Goal: Information Seeking & Learning: Compare options

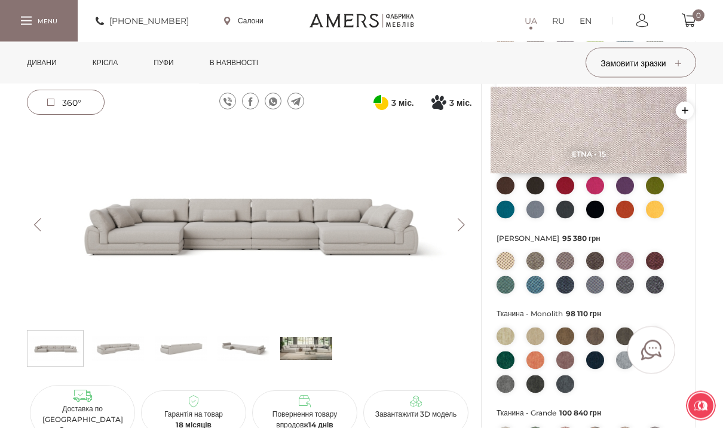
scroll to position [406, 0]
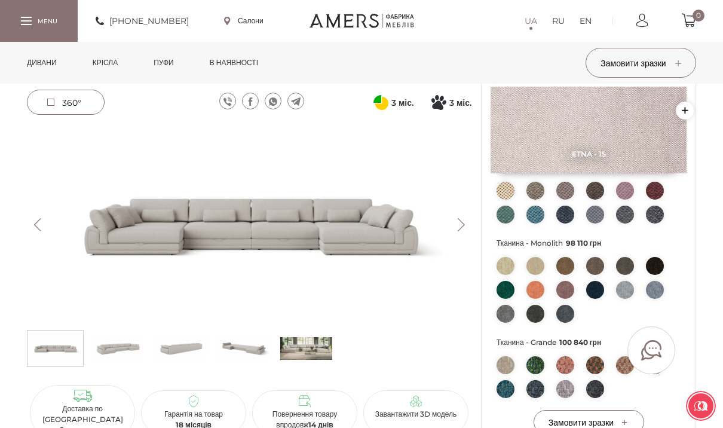
click at [457, 223] on button "Next" at bounding box center [460, 224] width 21 height 13
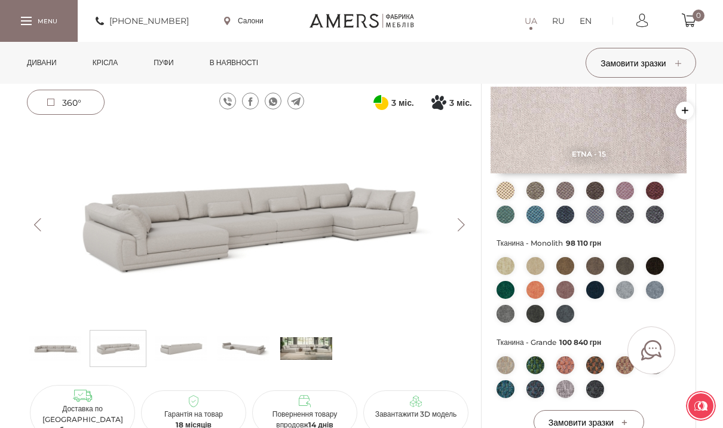
click at [461, 220] on button "Next" at bounding box center [460, 224] width 21 height 13
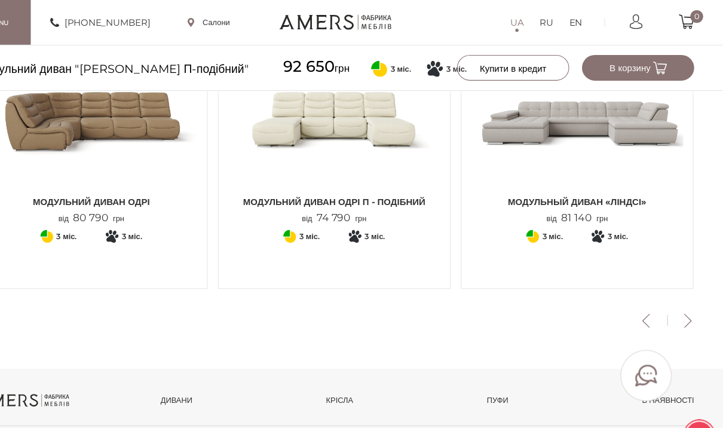
scroll to position [1554, 0]
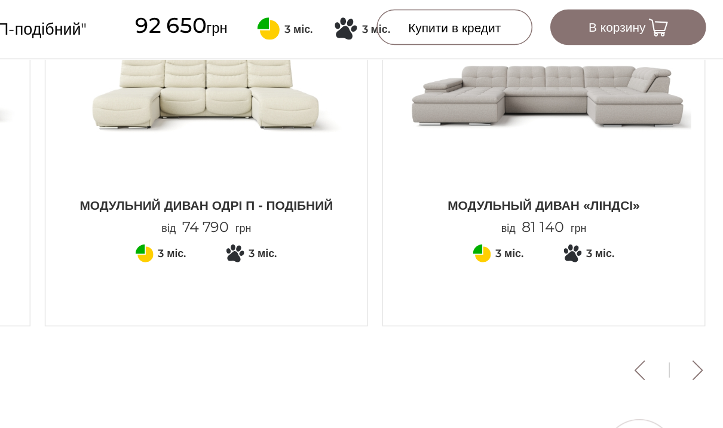
click at [488, 62] on img at bounding box center [587, 104] width 198 height 131
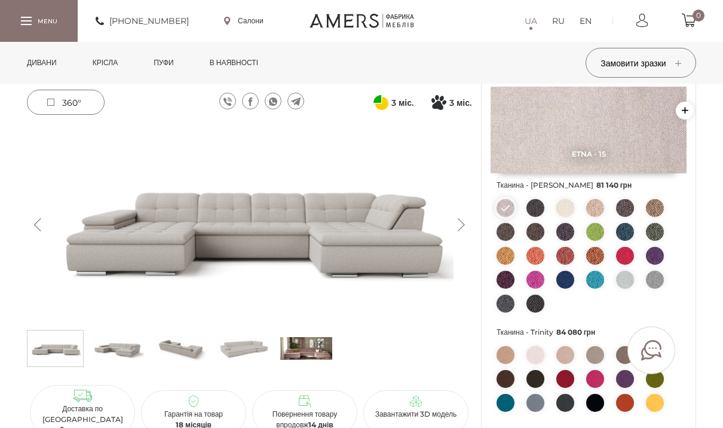
scroll to position [120, 0]
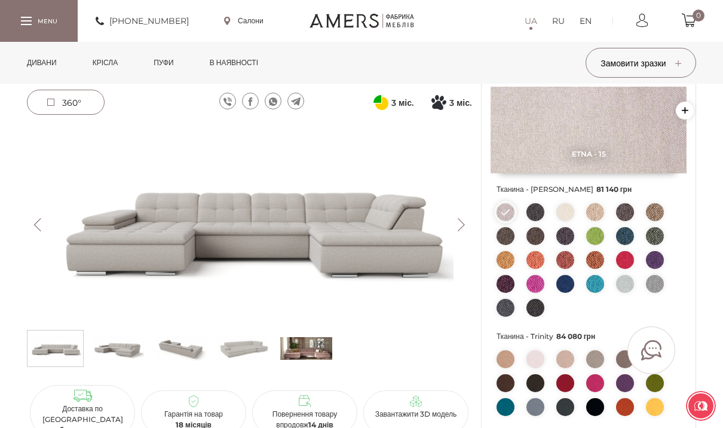
click at [570, 237] on img at bounding box center [565, 236] width 18 height 18
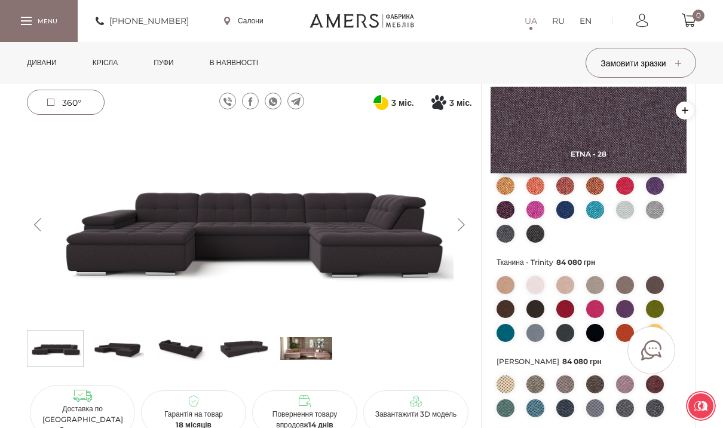
scroll to position [193, 0]
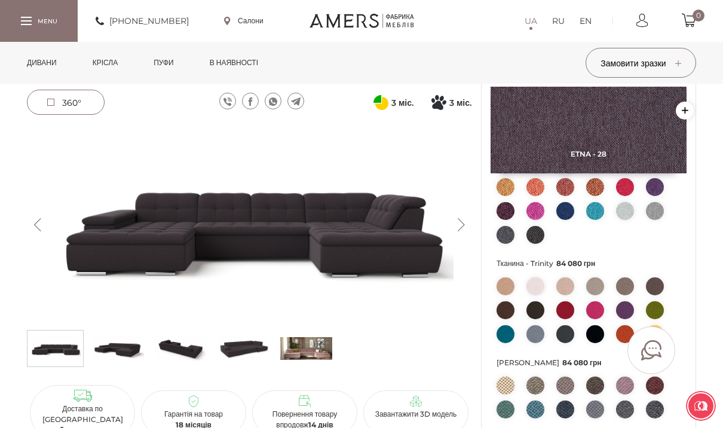
click at [599, 307] on img at bounding box center [595, 310] width 18 height 18
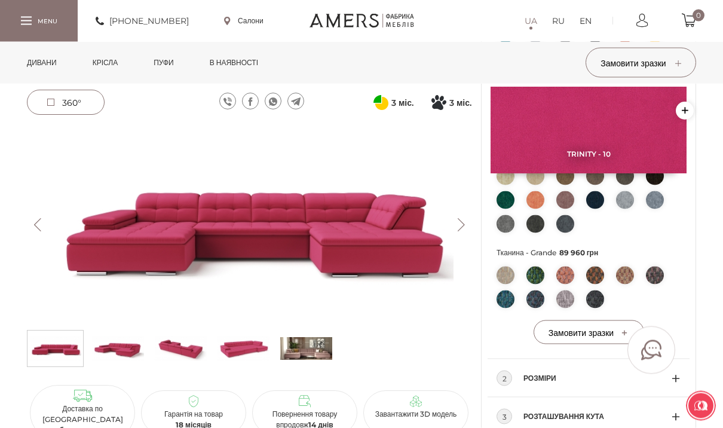
scroll to position [478, 0]
click at [537, 272] on img at bounding box center [535, 275] width 18 height 18
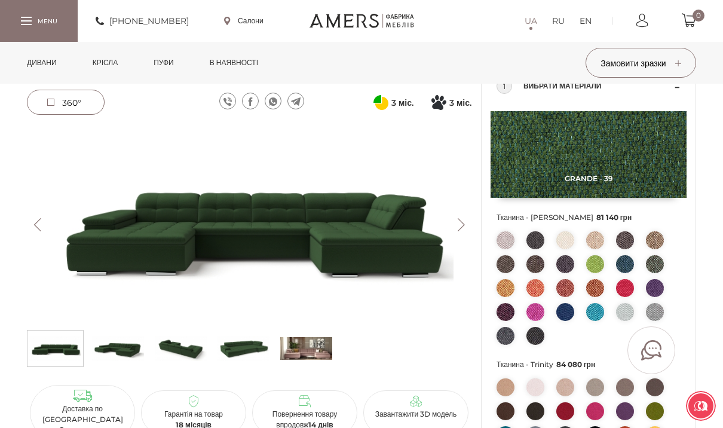
scroll to position [103, 0]
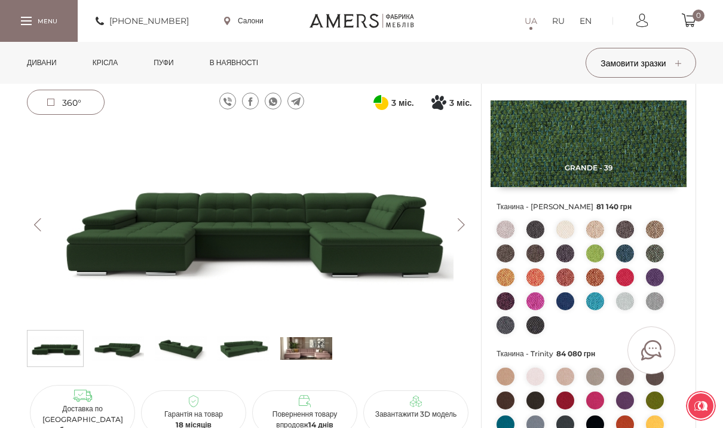
click at [504, 277] on img at bounding box center [505, 277] width 18 height 18
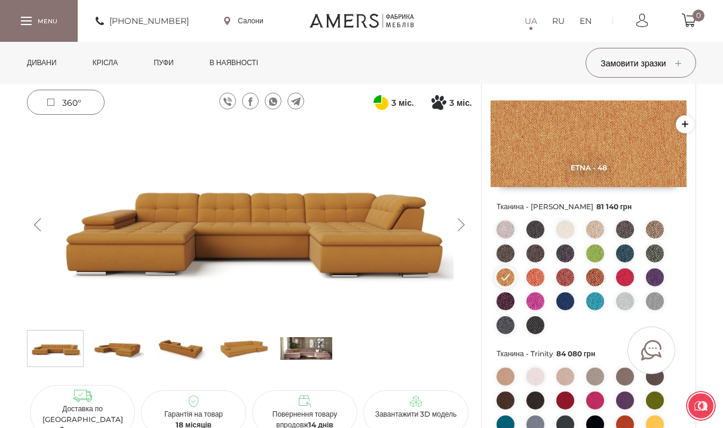
click at [541, 307] on img at bounding box center [535, 301] width 18 height 18
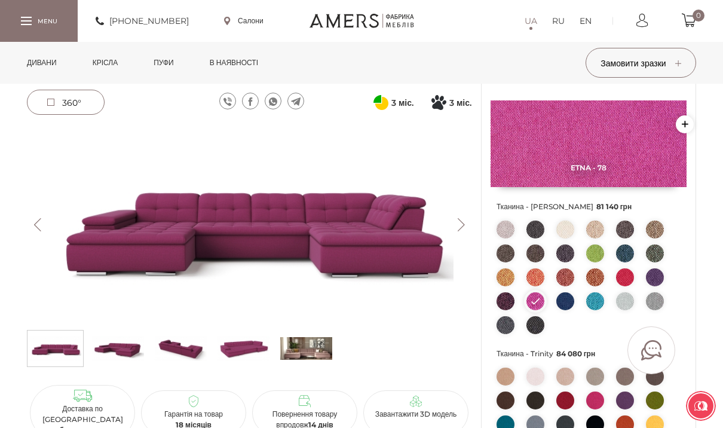
click at [656, 226] on img at bounding box center [655, 229] width 18 height 18
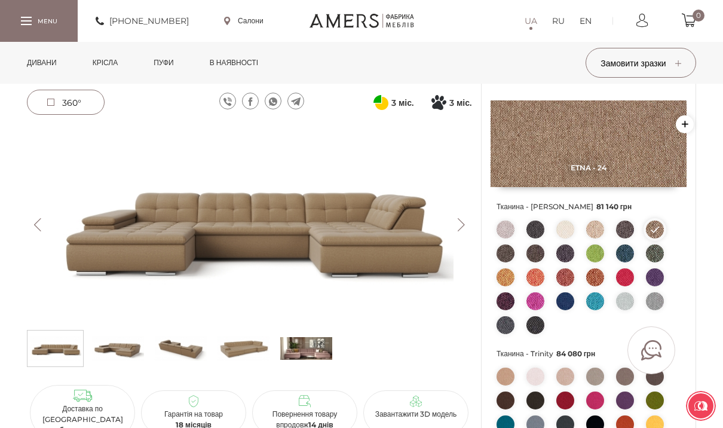
click at [661, 270] on img at bounding box center [655, 277] width 18 height 18
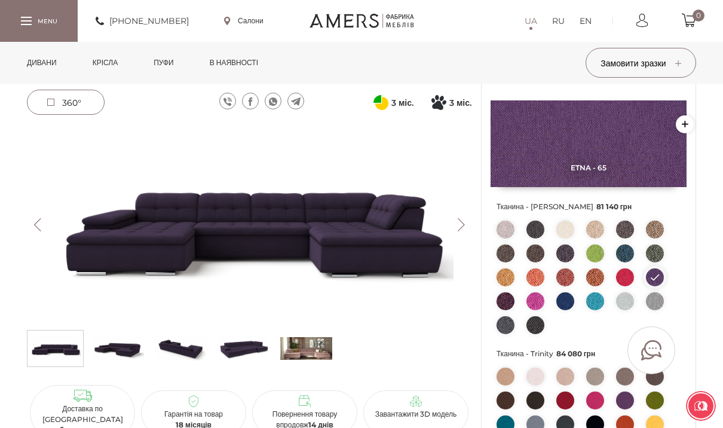
click at [511, 299] on img at bounding box center [505, 301] width 18 height 18
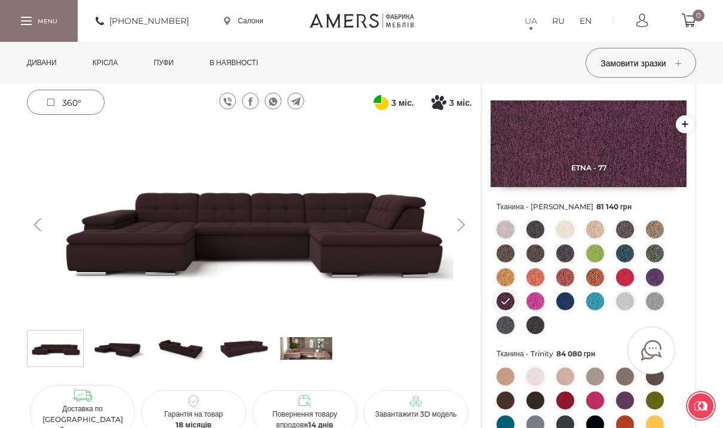
click at [513, 222] on li at bounding box center [505, 229] width 18 height 18
click at [504, 227] on img at bounding box center [505, 229] width 18 height 18
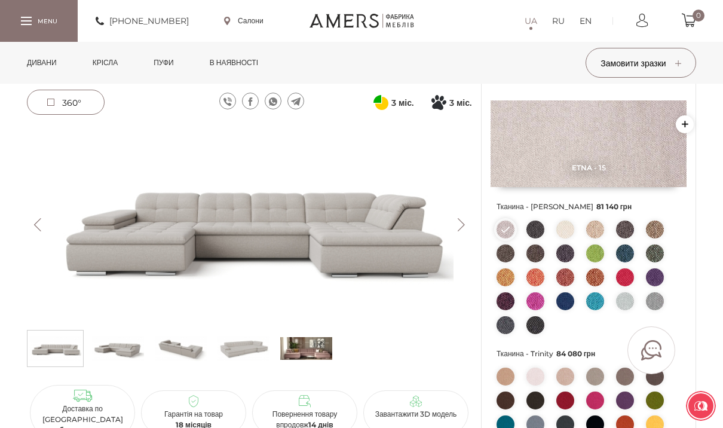
click at [507, 249] on img at bounding box center [505, 253] width 18 height 18
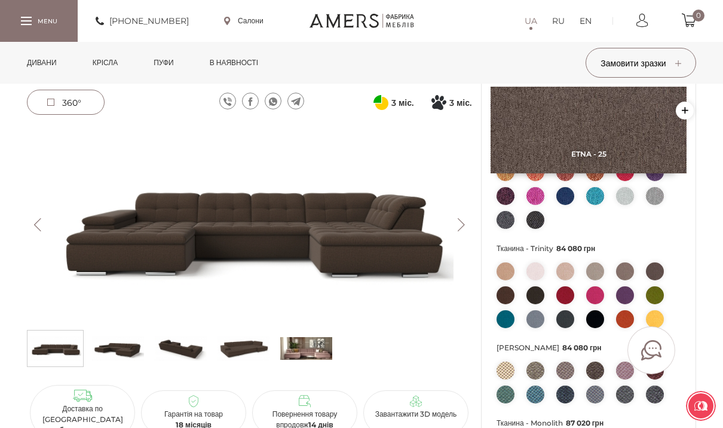
scroll to position [243, 0]
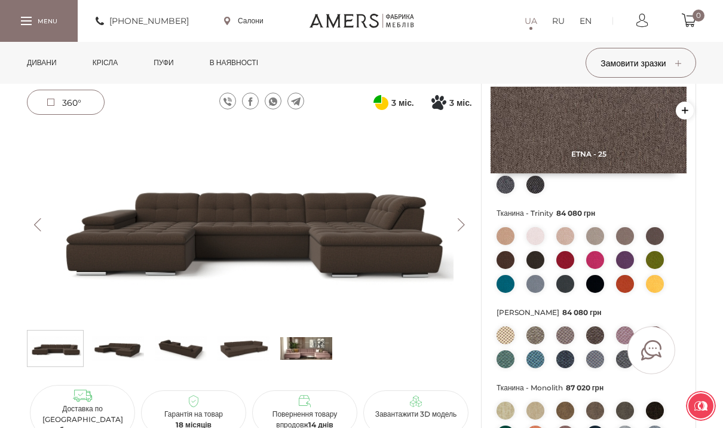
click at [122, 348] on img at bounding box center [118, 348] width 52 height 30
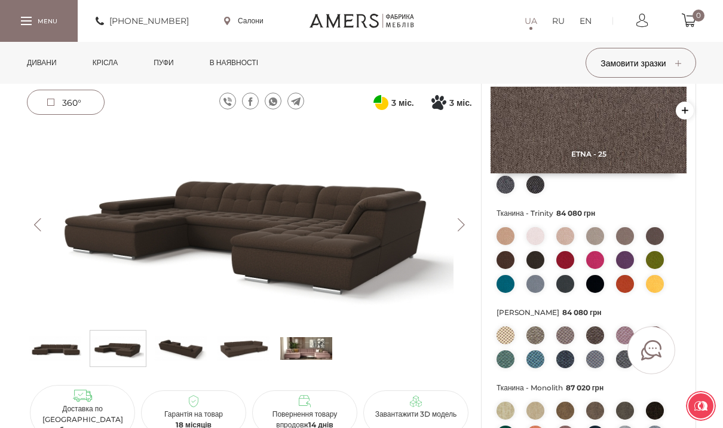
click at [541, 279] on img at bounding box center [535, 284] width 18 height 18
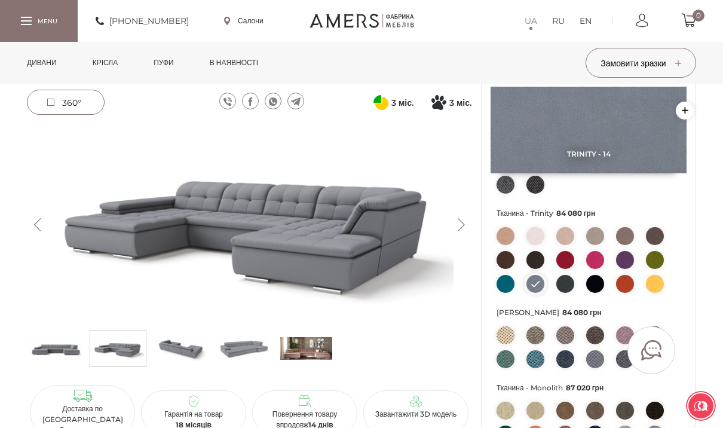
click at [197, 342] on img at bounding box center [181, 348] width 52 height 30
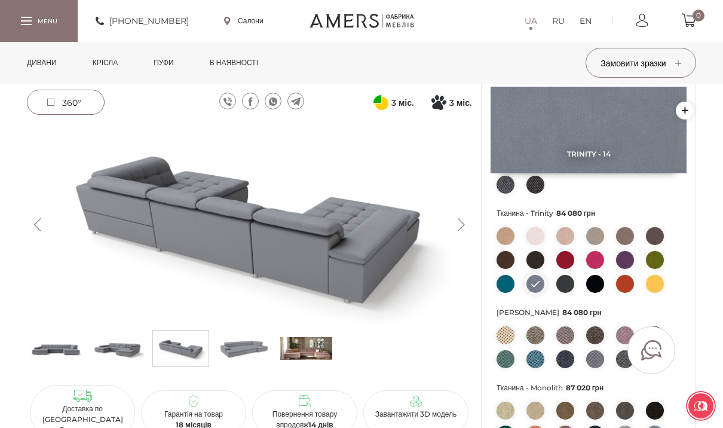
click at [248, 348] on img at bounding box center [243, 348] width 52 height 30
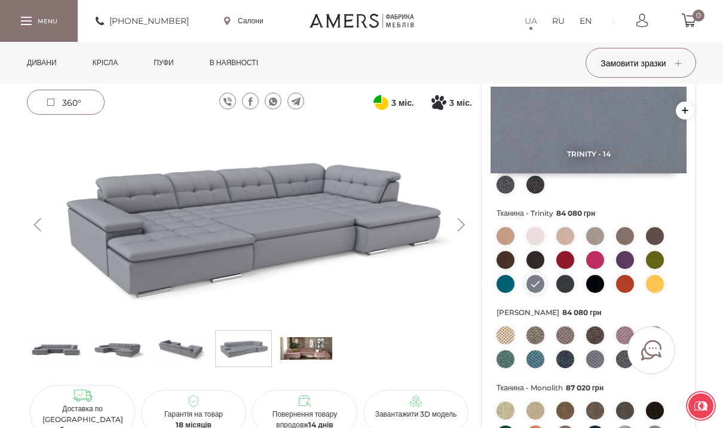
click at [123, 344] on img at bounding box center [118, 348] width 52 height 30
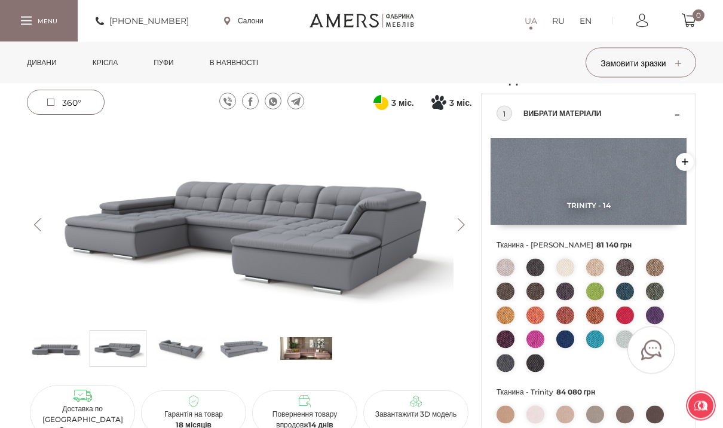
scroll to position [0, 0]
